Goal: Task Accomplishment & Management: Manage account settings

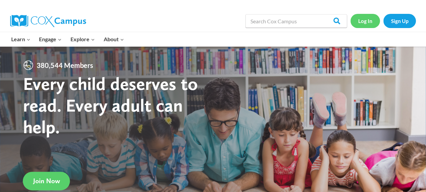
click at [371, 22] on link "Log In" at bounding box center [364, 21] width 29 height 14
click at [367, 22] on link "Log In" at bounding box center [364, 21] width 29 height 14
click at [367, 17] on link "Log In" at bounding box center [364, 21] width 29 height 14
